Goal: Task Accomplishment & Management: Use online tool/utility

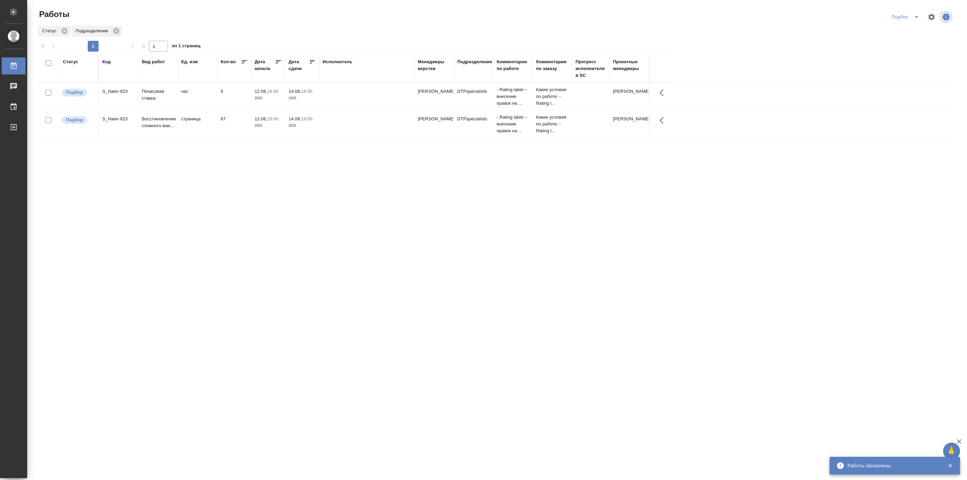
click at [914, 16] on icon "split button" at bounding box center [916, 17] width 8 height 8
click at [900, 53] on li "Мои" at bounding box center [906, 52] width 38 height 11
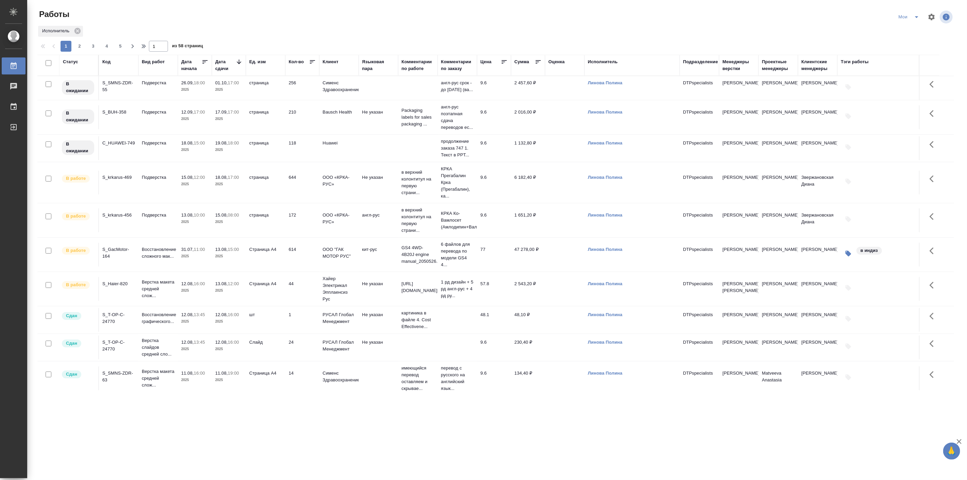
click at [264, 409] on div ".cls-1 fill:#fff; AWATERA [PERSON_NAME] Работы 0 Чаты График Выйти Работы Мои И…" at bounding box center [483, 240] width 967 height 480
click at [922, 17] on button "split button" at bounding box center [916, 17] width 14 height 11
click at [903, 56] on li "Подбор" at bounding box center [910, 52] width 38 height 11
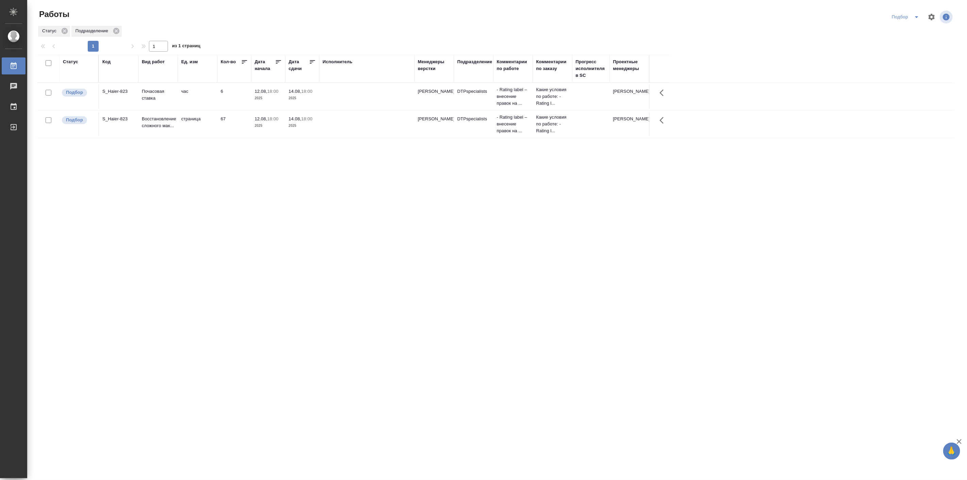
drag, startPoint x: 233, startPoint y: 192, endPoint x: 403, endPoint y: 301, distance: 202.3
click at [403, 301] on div "Работы Подбор Статус Подразделение 1 1 из 1 страниц Статус Код Вид работ Ед. из…" at bounding box center [498, 151] width 929 height 303
click at [267, 121] on p "12.08," at bounding box center [261, 118] width 13 height 5
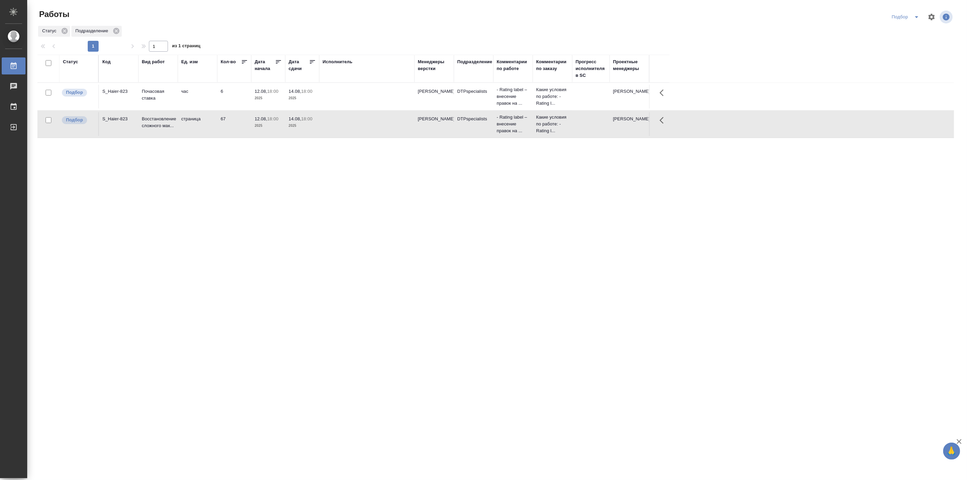
click at [267, 121] on p "12.08," at bounding box center [261, 118] width 13 height 5
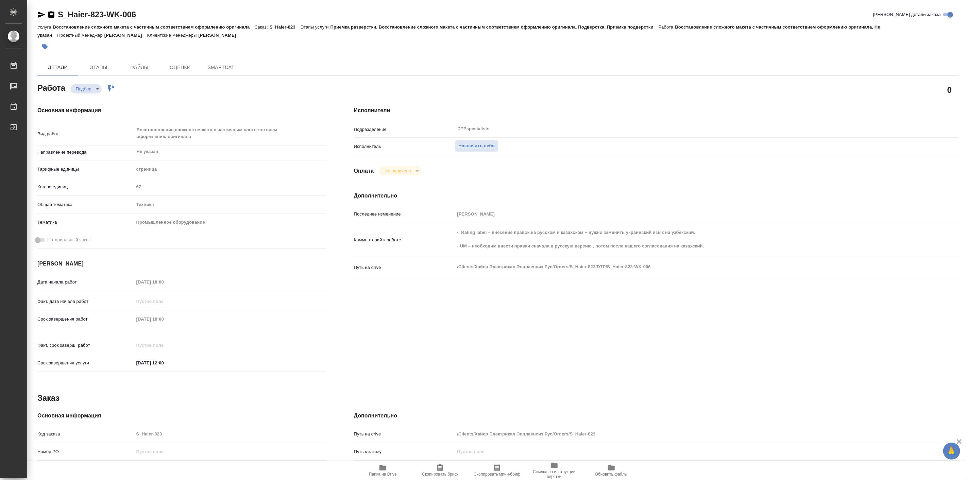
type textarea "x"
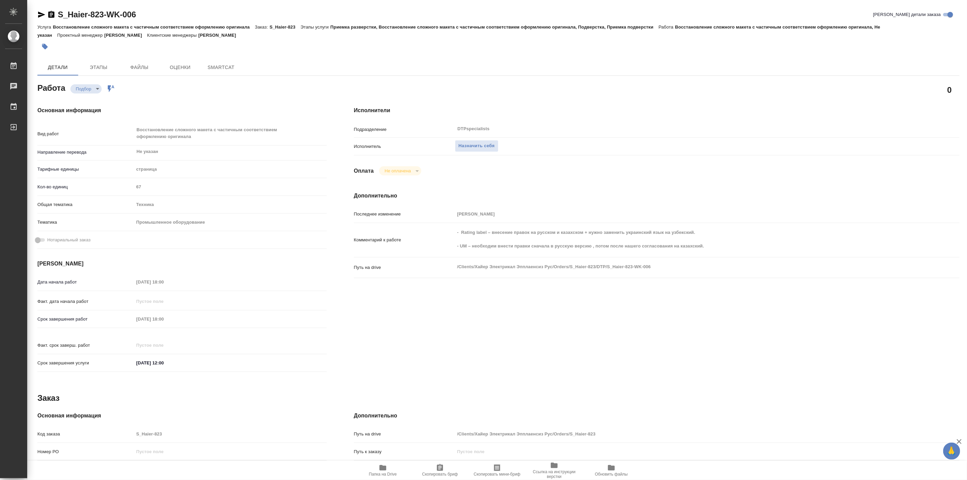
type textarea "x"
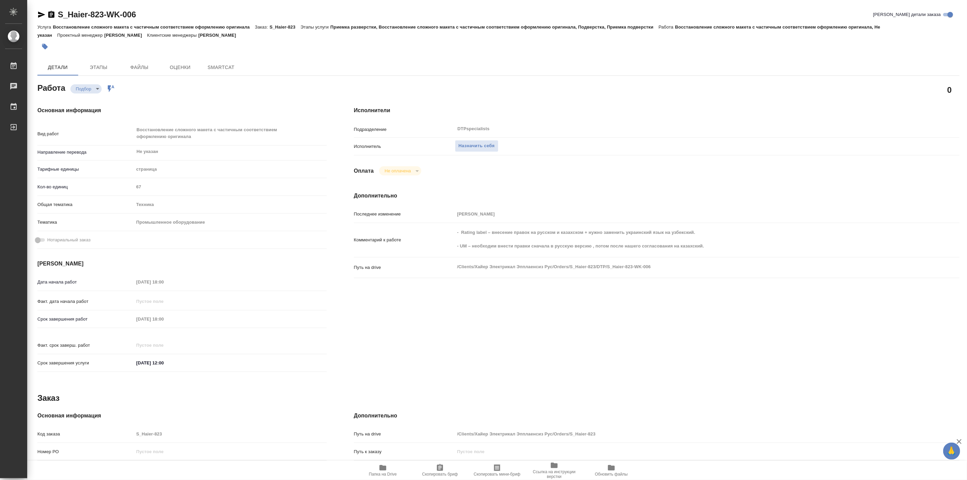
type textarea "x"
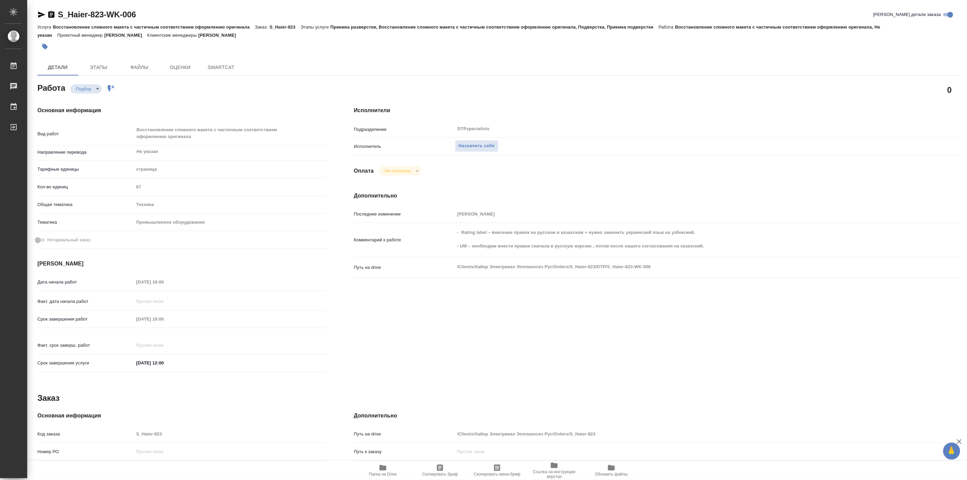
type textarea "x"
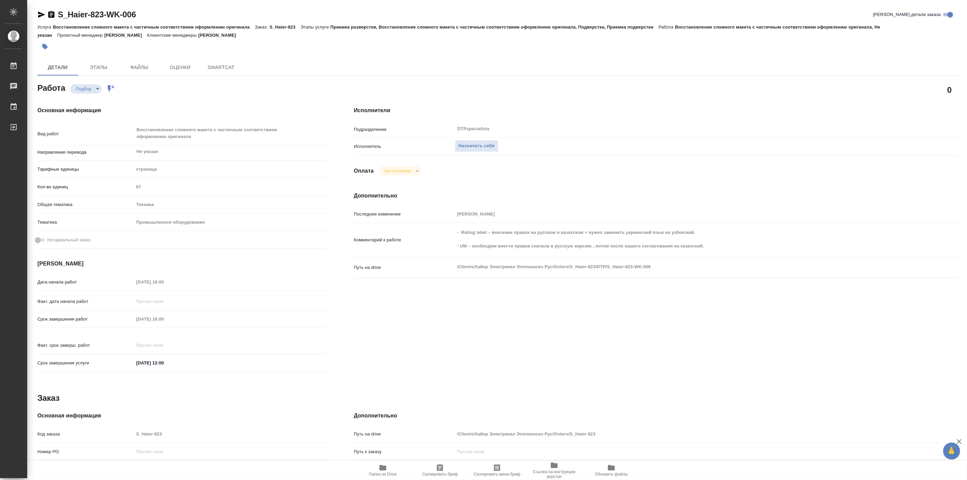
type textarea "x"
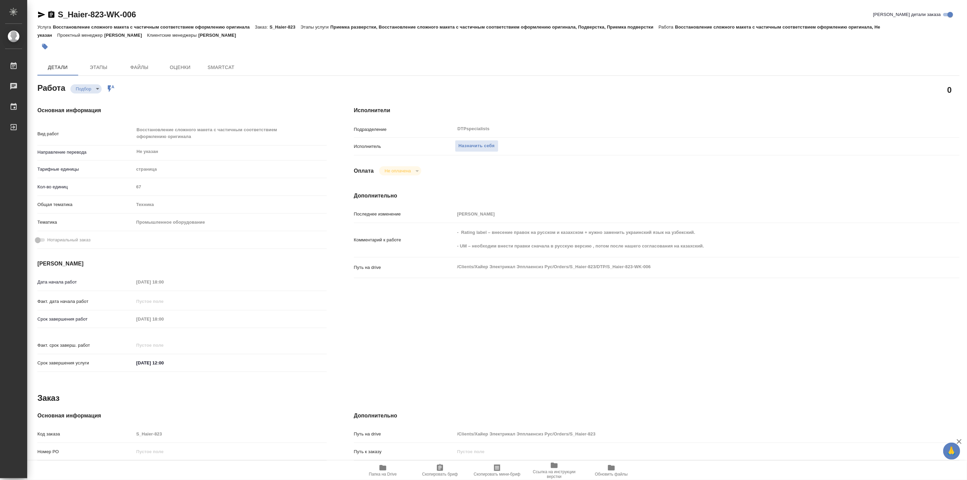
type textarea "x"
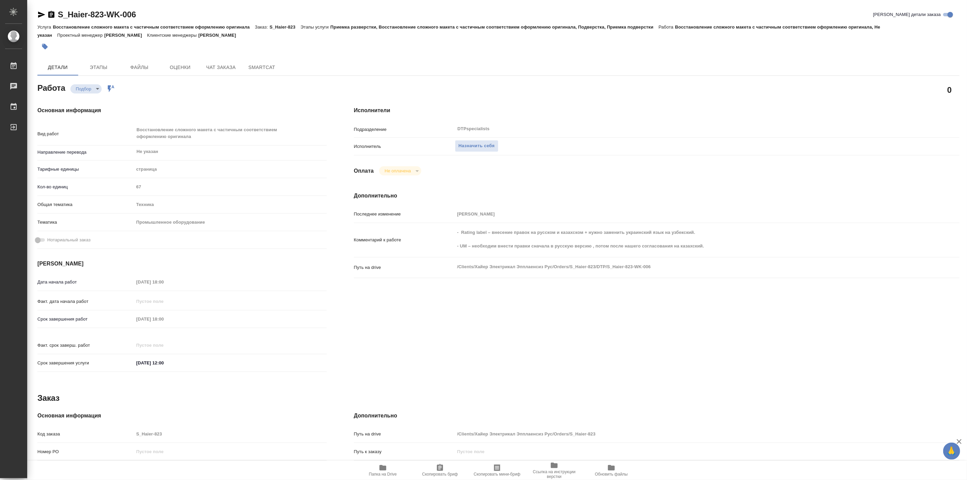
type textarea "x"
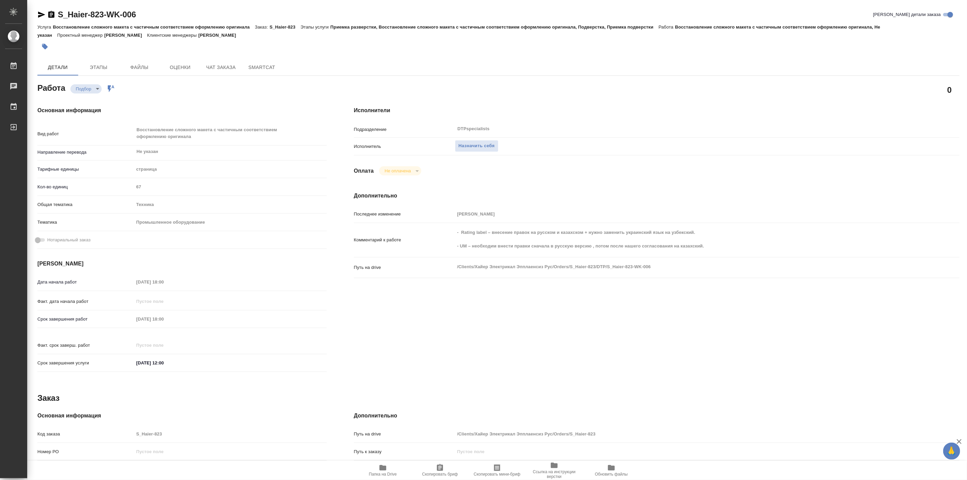
type textarea "x"
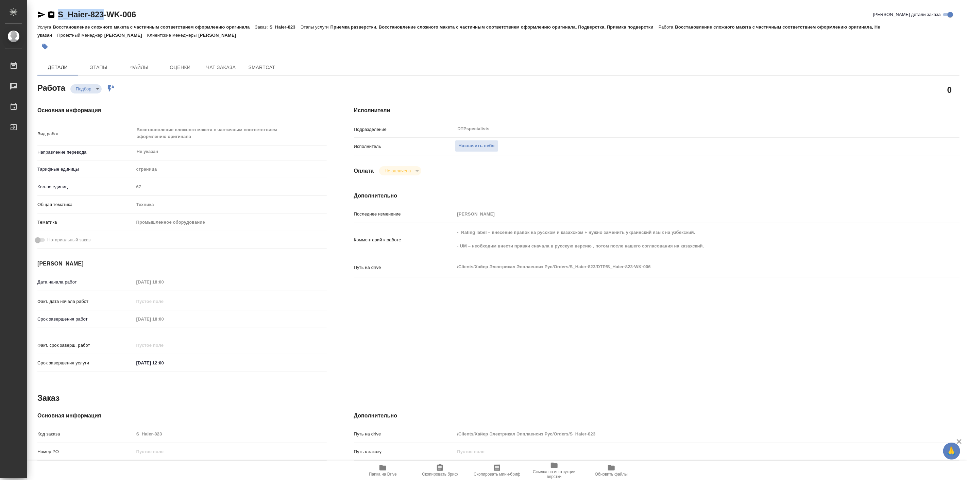
drag, startPoint x: 55, startPoint y: 7, endPoint x: 105, endPoint y: 15, distance: 50.6
click at [105, 15] on div "S_Haier-823-WK-006 Кратко детали заказа Услуга Восстановление сложного макета с…" at bounding box center [498, 296] width 929 height 593
copy link "S_Haier-823"
click at [379, 472] on span "Папка на Drive" at bounding box center [383, 474] width 28 height 5
